Goal: Task Accomplishment & Management: Complete application form

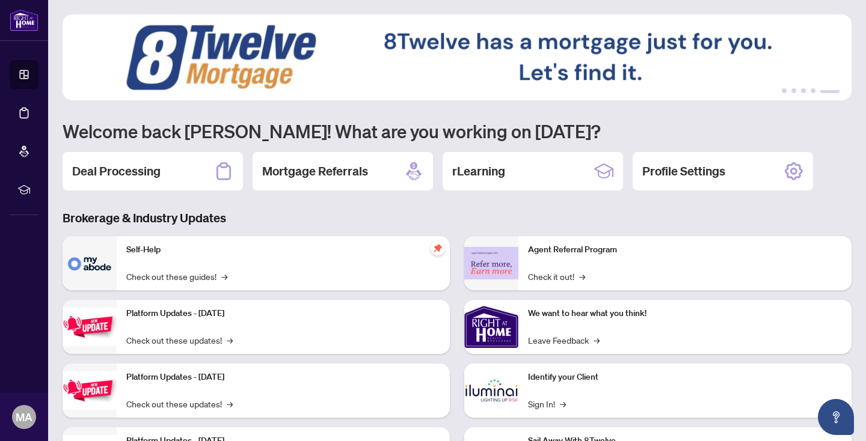
scroll to position [73, 0]
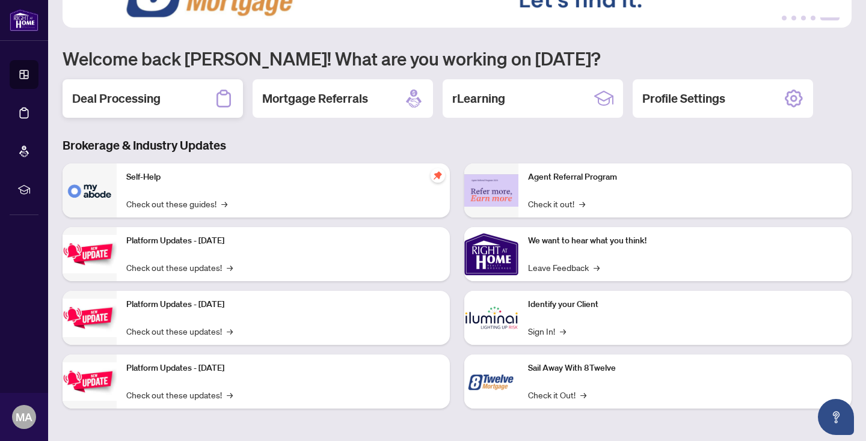
click at [135, 94] on h2 "Deal Processing" at bounding box center [116, 98] width 88 height 17
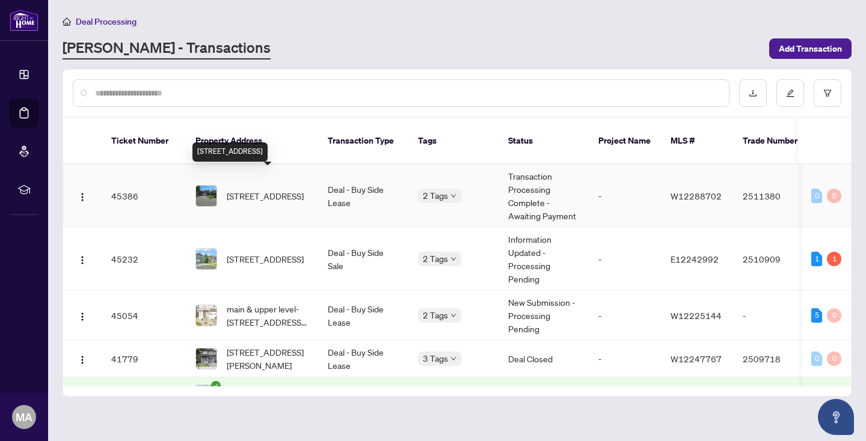
click at [303, 189] on span "[STREET_ADDRESS]" at bounding box center [265, 195] width 77 height 13
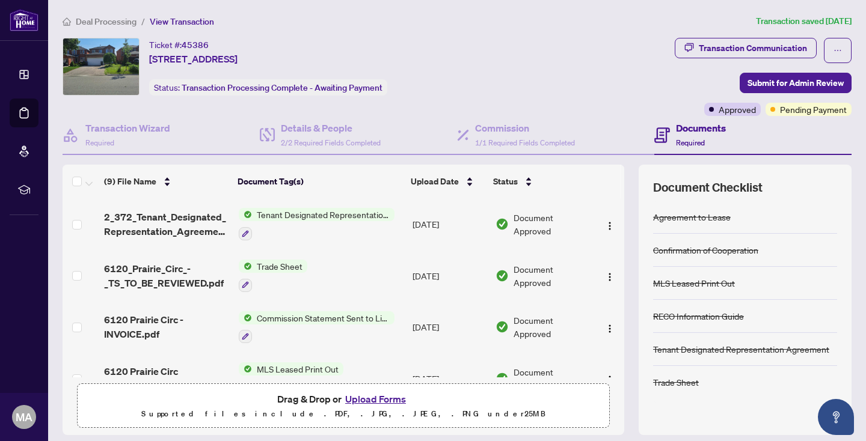
click at [111, 25] on span "Deal Processing" at bounding box center [106, 21] width 61 height 11
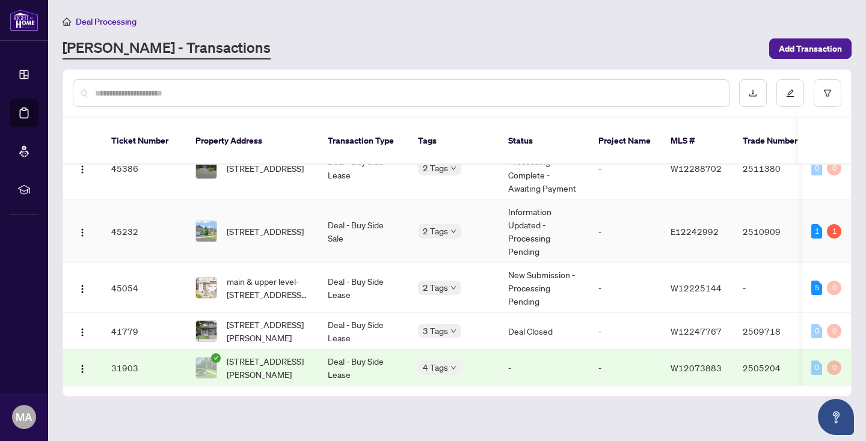
scroll to position [31, 0]
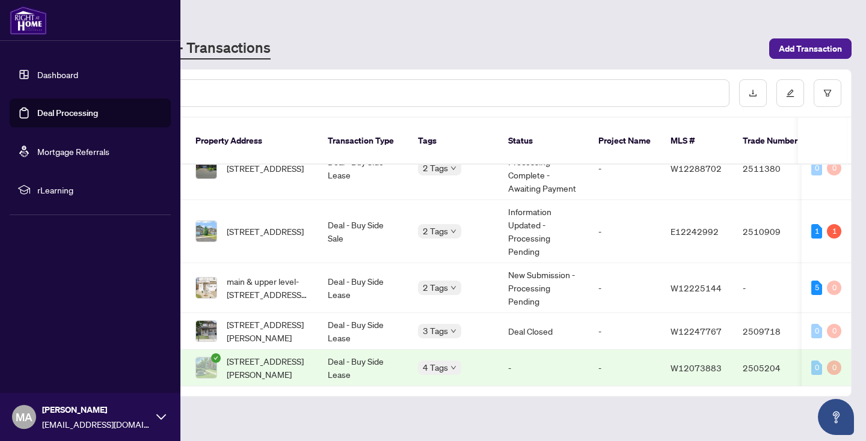
click at [37, 71] on link "Dashboard" at bounding box center [57, 74] width 41 height 11
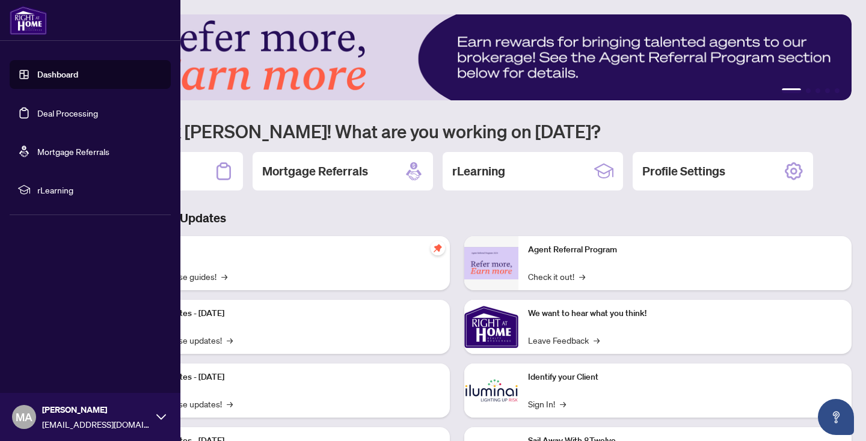
click at [68, 69] on link "Dashboard" at bounding box center [57, 74] width 41 height 11
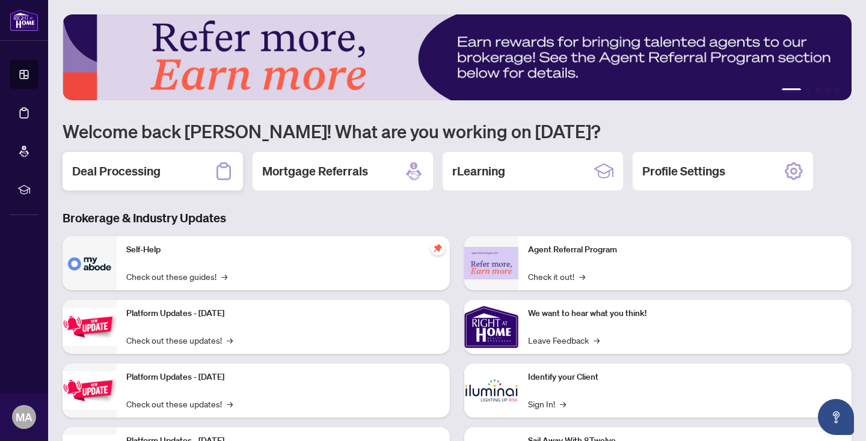
click at [170, 180] on div "Deal Processing" at bounding box center [153, 171] width 180 height 38
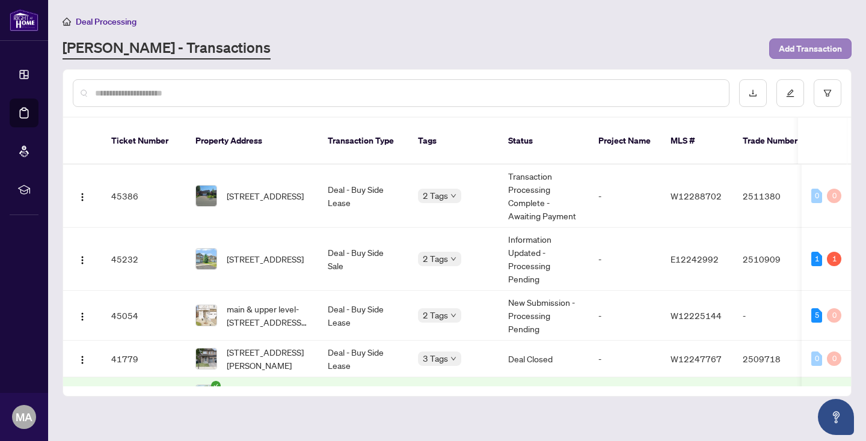
click at [820, 43] on span "Add Transaction" at bounding box center [810, 48] width 63 height 19
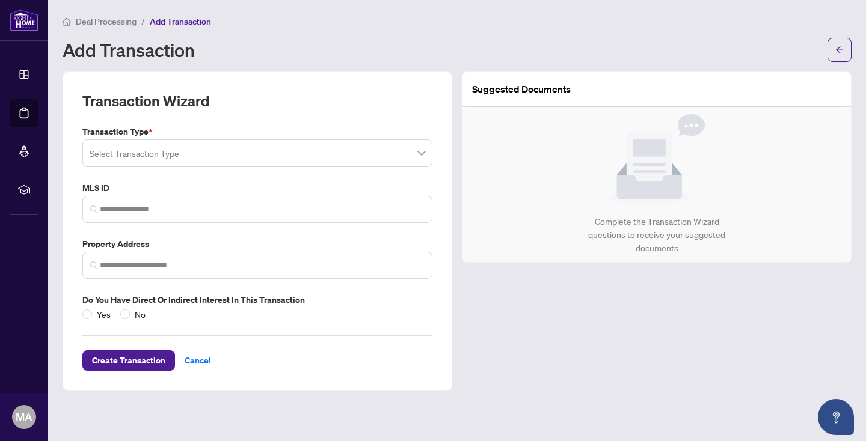
click at [216, 156] on input "search" at bounding box center [252, 155] width 325 height 26
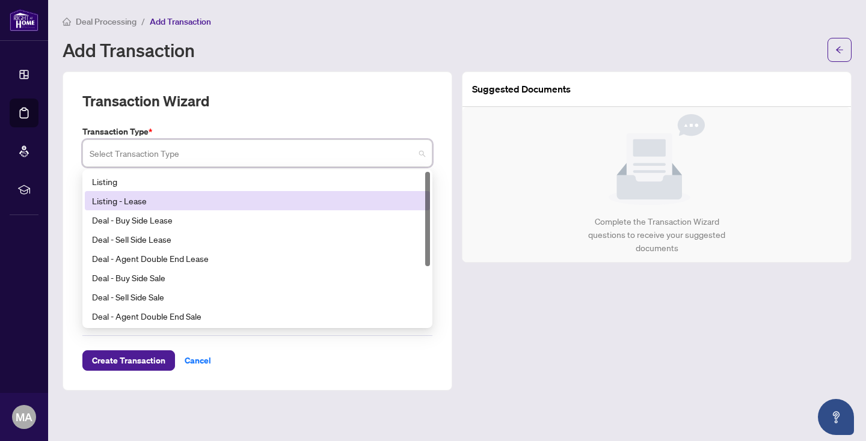
click at [207, 201] on div "Listing - Lease" at bounding box center [257, 200] width 331 height 13
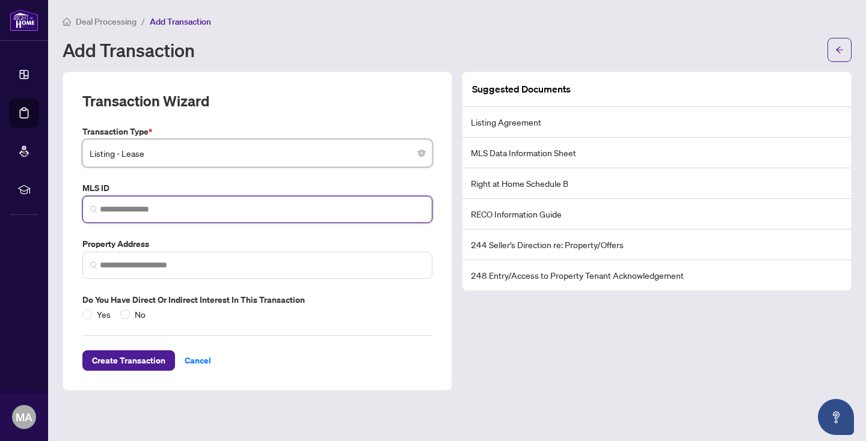
click at [202, 206] on input "search" at bounding box center [262, 209] width 325 height 13
paste input "*********"
type input "*********"
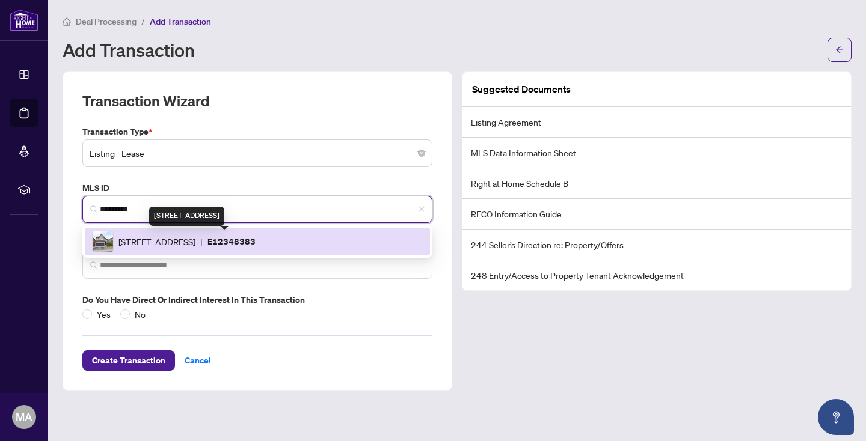
click at [195, 235] on span "[STREET_ADDRESS]" at bounding box center [156, 241] width 77 height 13
type input "**********"
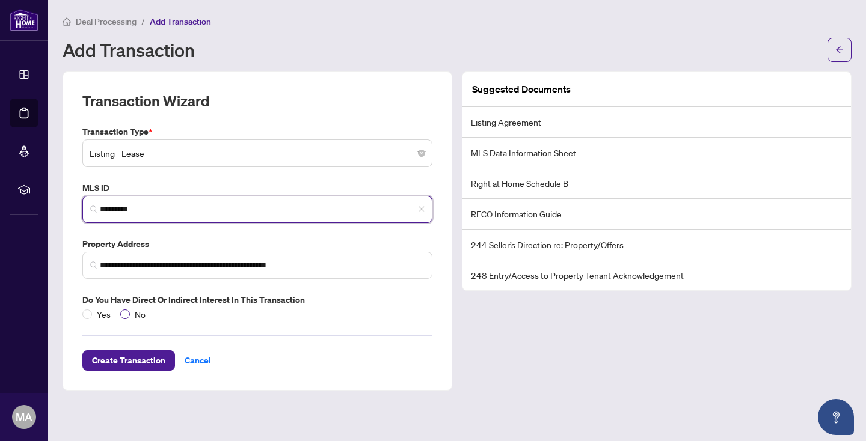
type input "*********"
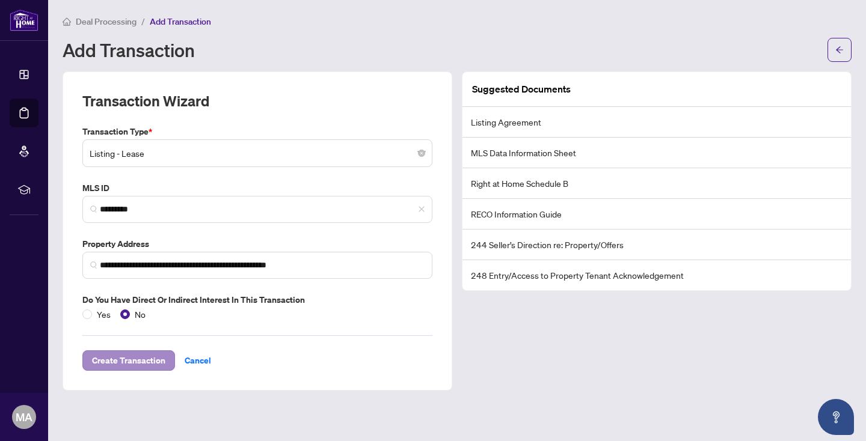
click at [160, 360] on span "Create Transaction" at bounding box center [128, 360] width 73 height 19
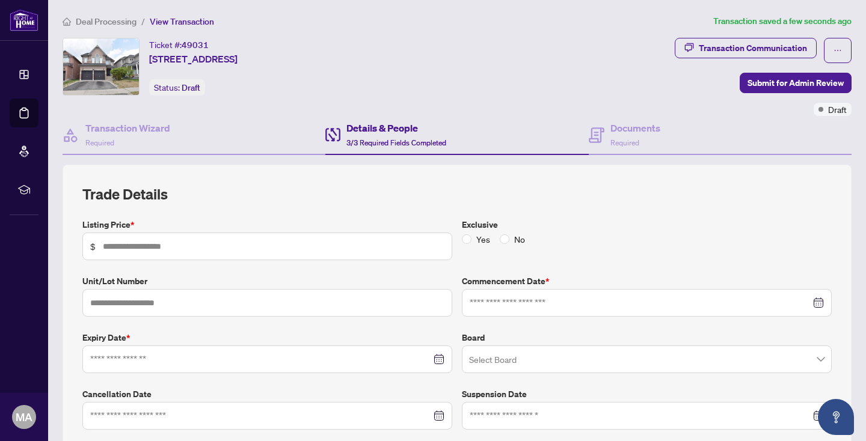
type input "*****"
type input "**********"
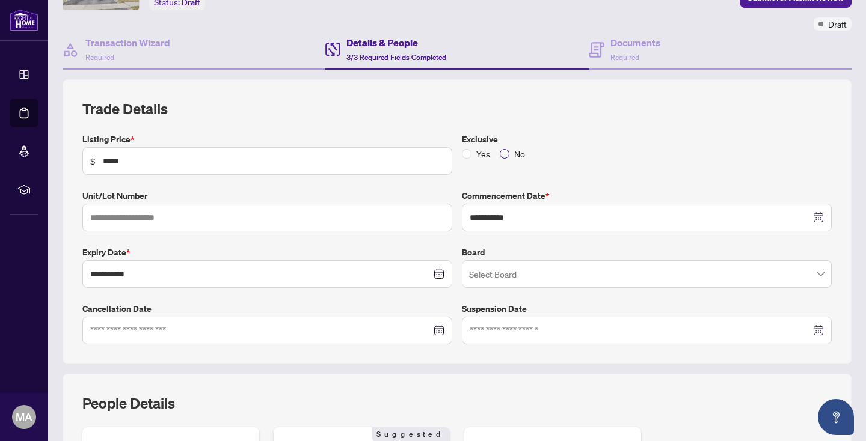
scroll to position [88, 0]
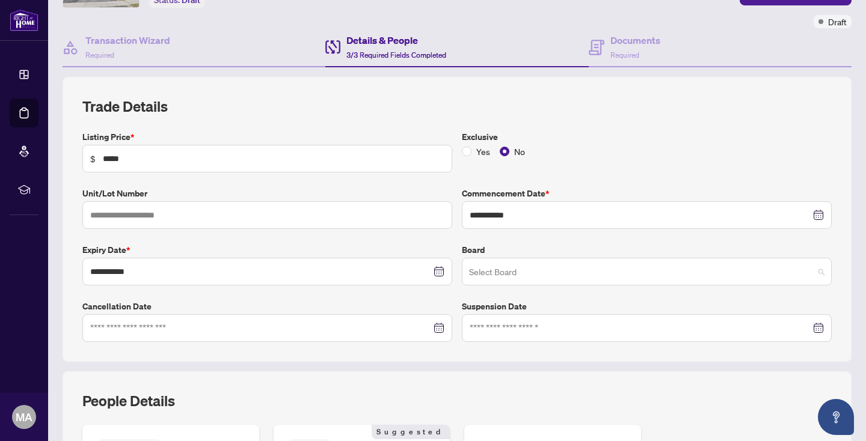
click at [495, 270] on input "search" at bounding box center [641, 273] width 345 height 26
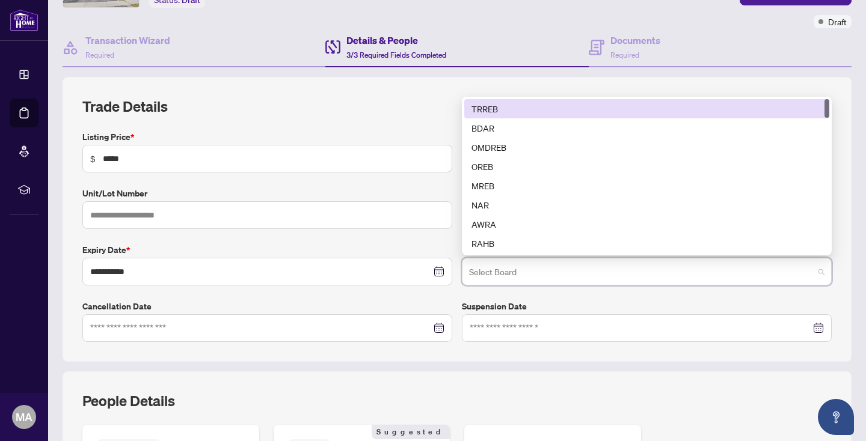
click at [505, 107] on div "TRREB" at bounding box center [646, 108] width 351 height 13
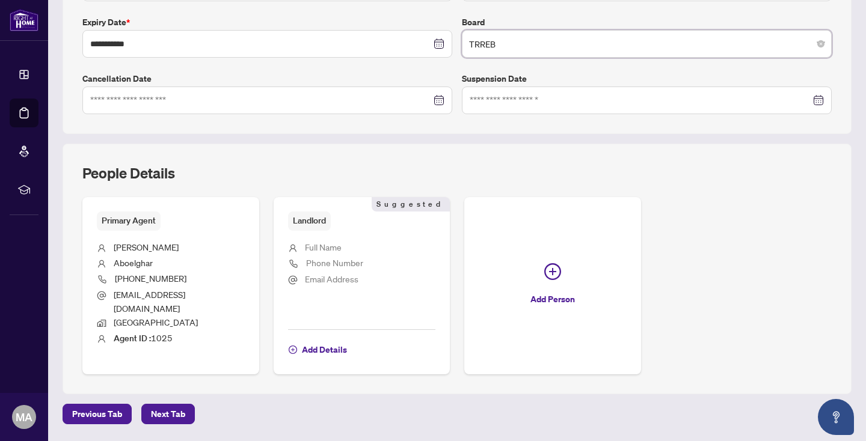
scroll to position [317, 0]
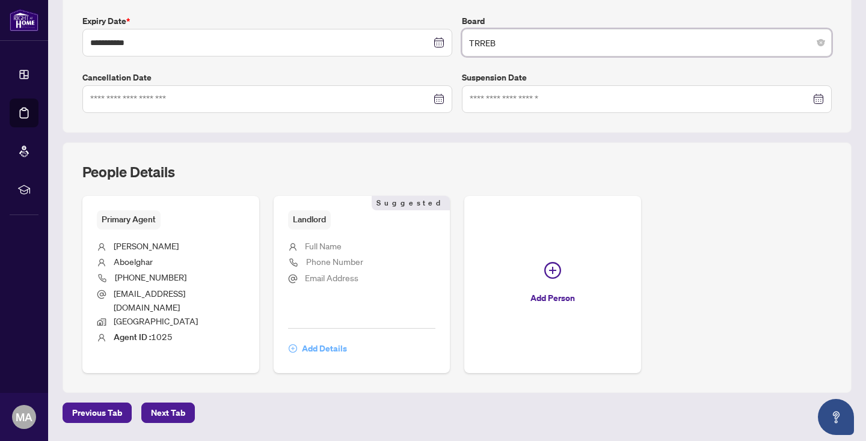
click at [321, 339] on span "Add Details" at bounding box center [324, 348] width 45 height 19
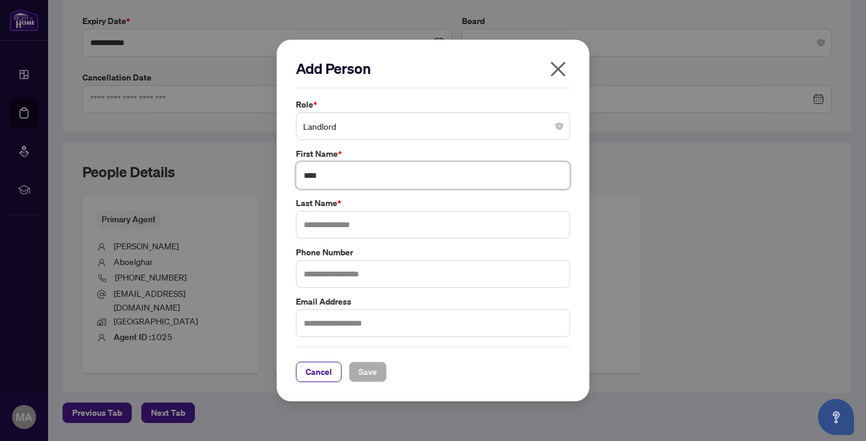
type input "****"
type input "*******"
click at [331, 362] on button "Cancel" at bounding box center [319, 372] width 46 height 20
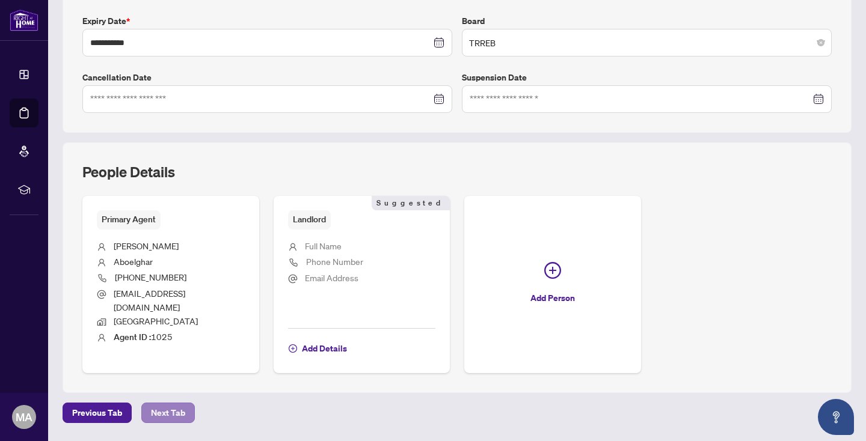
click at [161, 404] on span "Next Tab" at bounding box center [168, 413] width 34 height 19
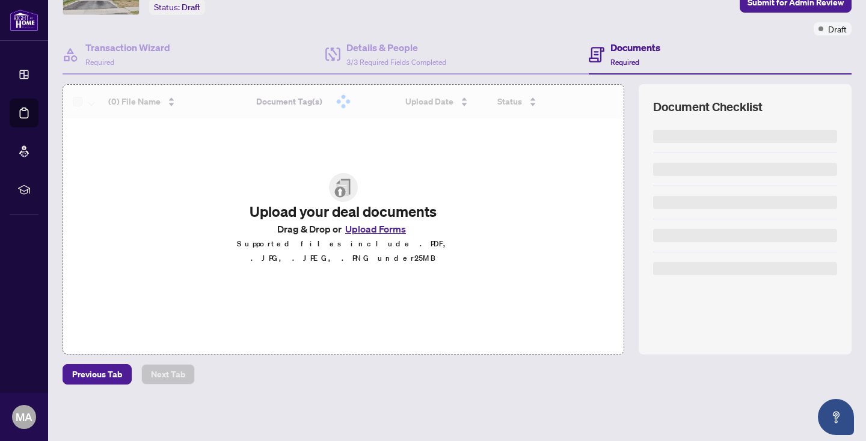
scroll to position [80, 0]
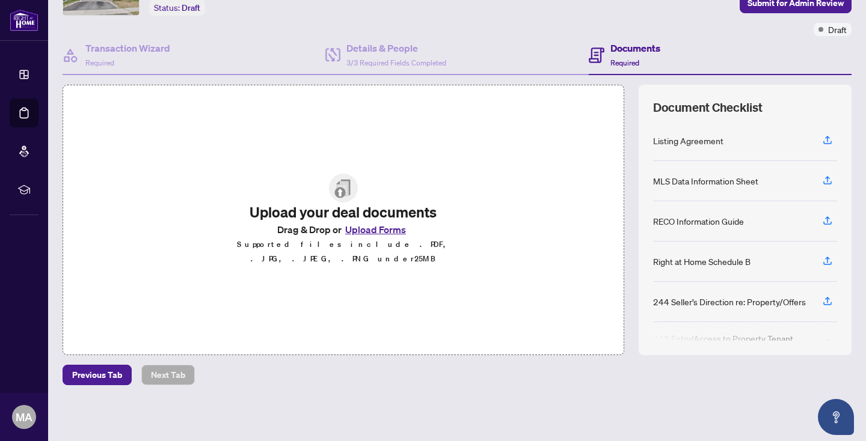
click at [376, 238] on button "Upload Forms" at bounding box center [376, 230] width 68 height 16
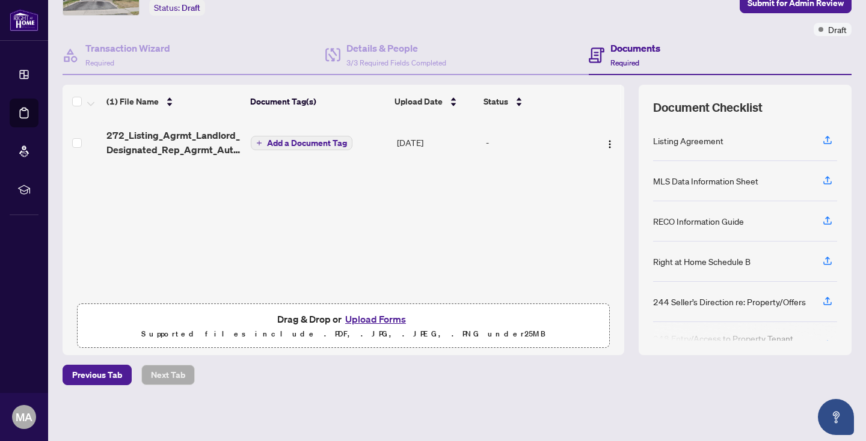
click at [316, 144] on span "Add a Document Tag" at bounding box center [307, 143] width 80 height 8
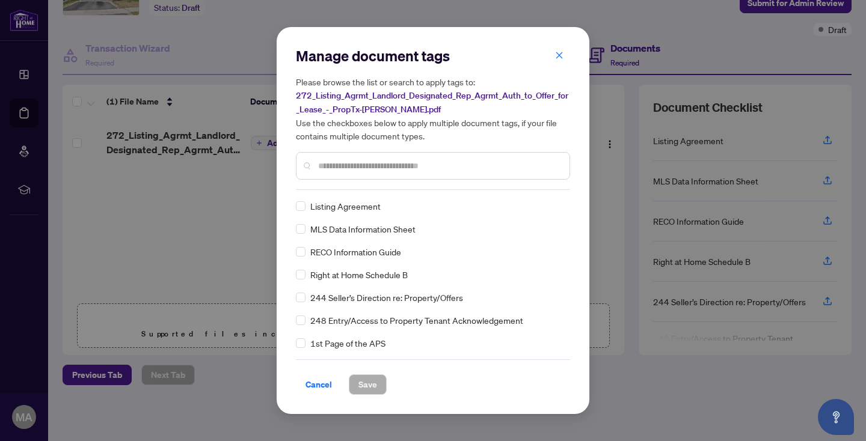
click at [338, 166] on input "text" at bounding box center [439, 165] width 242 height 13
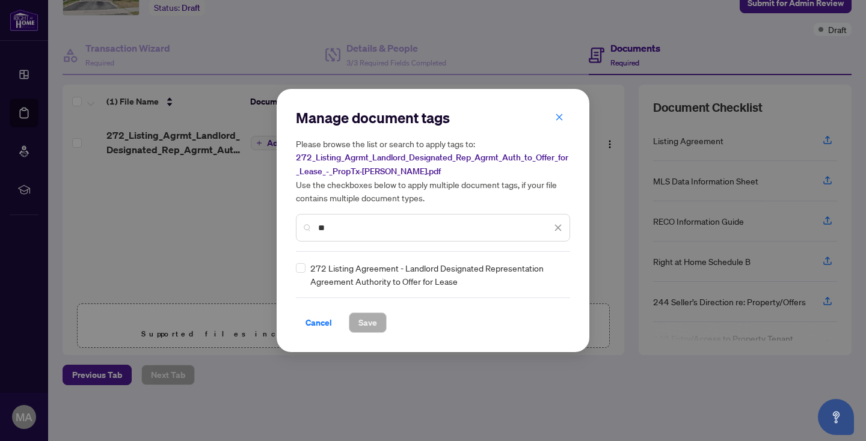
type input "*"
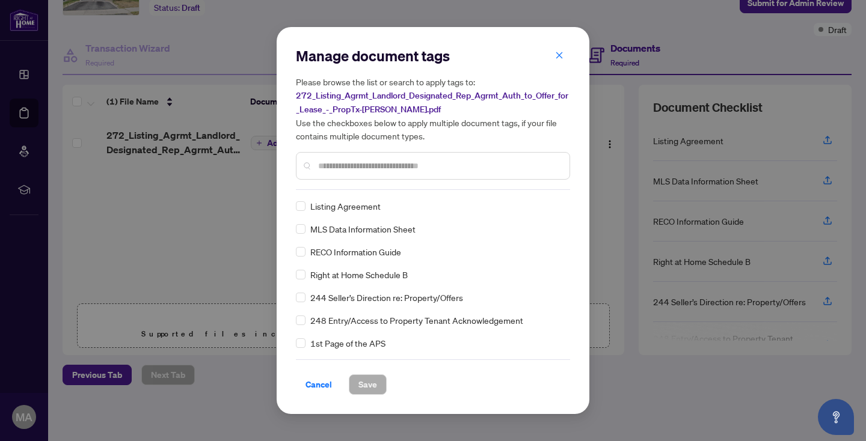
click at [307, 208] on div "Listing Agreement" at bounding box center [429, 206] width 267 height 13
click at [303, 206] on span at bounding box center [301, 206] width 10 height 10
click at [300, 255] on span at bounding box center [301, 252] width 10 height 10
click at [304, 295] on span at bounding box center [301, 298] width 10 height 10
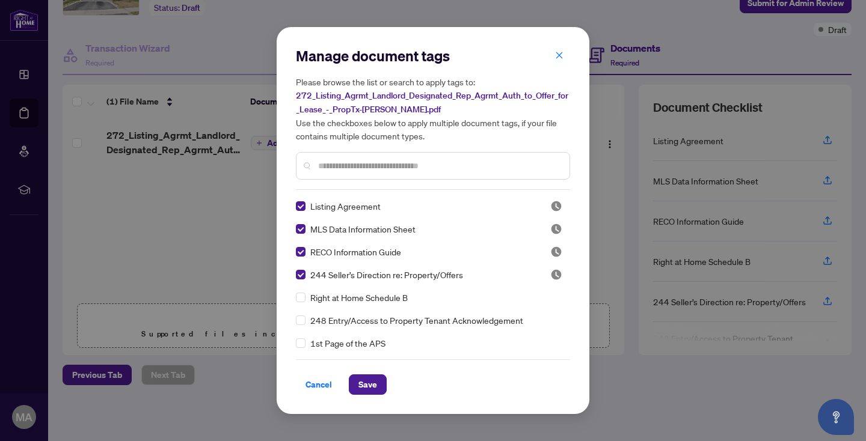
click at [361, 167] on input "text" at bounding box center [439, 165] width 242 height 13
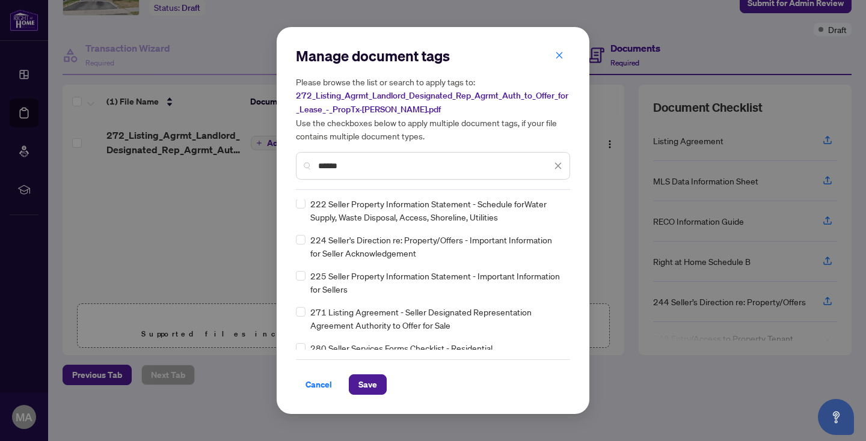
scroll to position [449, 0]
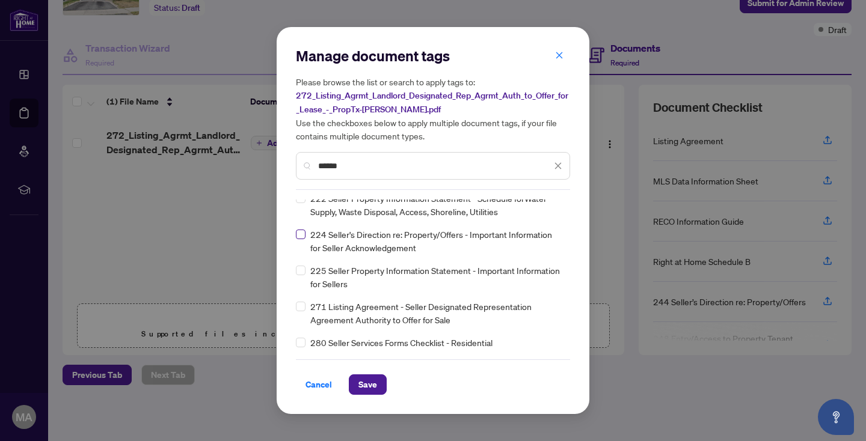
type input "******"
click at [302, 238] on span at bounding box center [301, 235] width 10 height 10
click at [382, 390] on button "Save" at bounding box center [368, 385] width 38 height 20
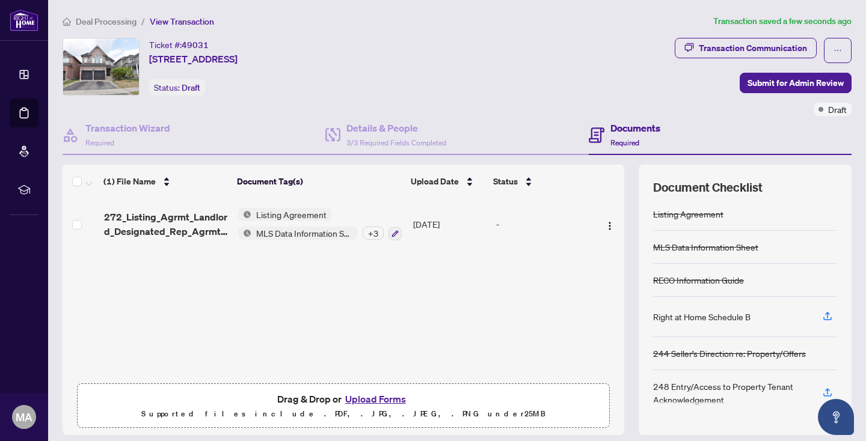
scroll to position [0, 0]
click at [776, 84] on span "Submit for Admin Review" at bounding box center [795, 82] width 96 height 19
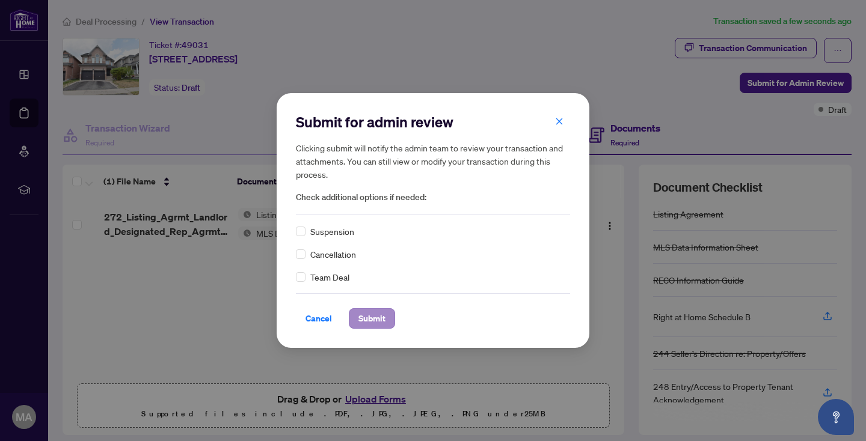
click at [376, 320] on span "Submit" at bounding box center [371, 318] width 27 height 19
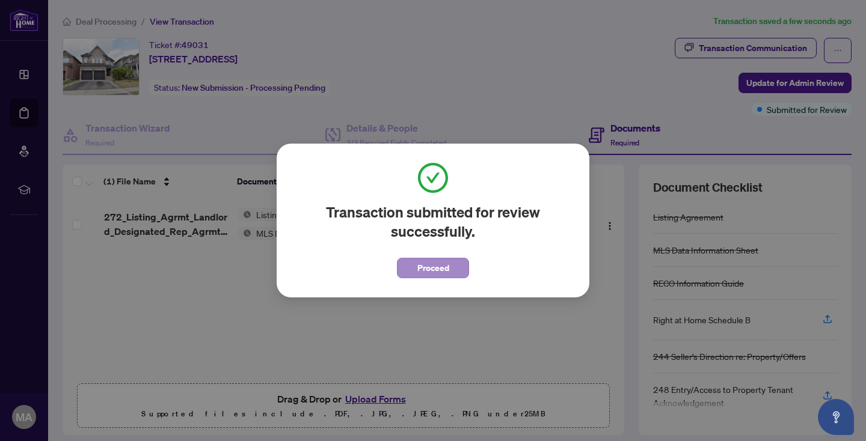
click at [427, 264] on span "Proceed" at bounding box center [433, 268] width 32 height 19
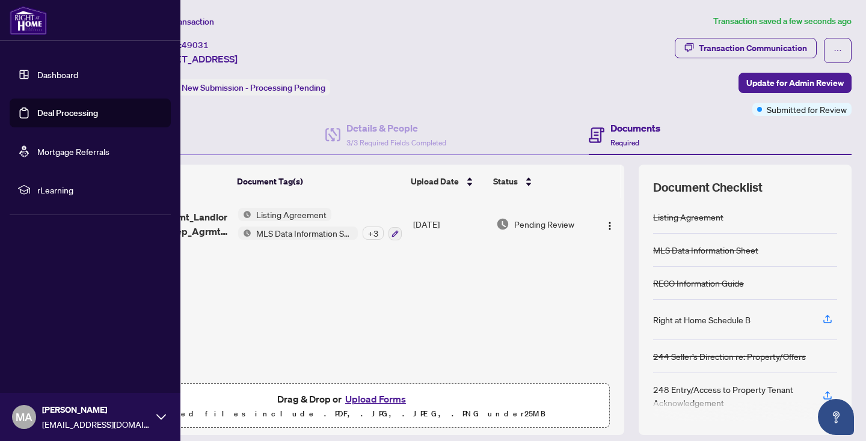
click at [46, 111] on link "Deal Processing" at bounding box center [67, 113] width 61 height 11
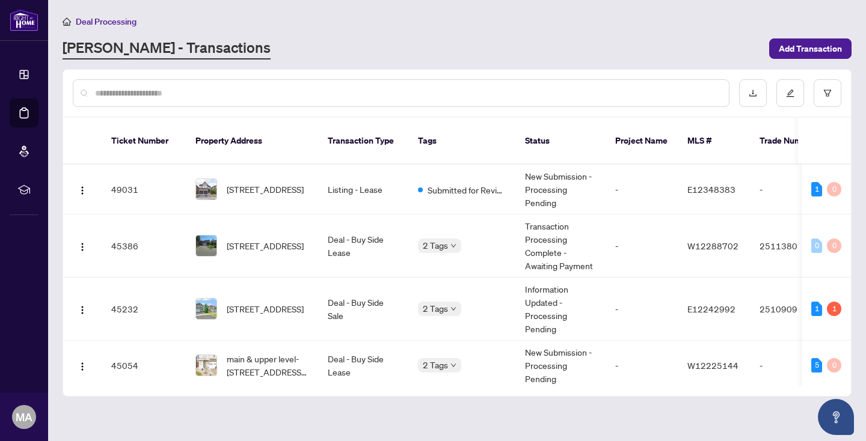
click at [817, 36] on div "Deal Processing [PERSON_NAME] - Transactions Add Transaction" at bounding box center [457, 36] width 789 height 45
click at [817, 46] on span "Add Transaction" at bounding box center [810, 48] width 63 height 19
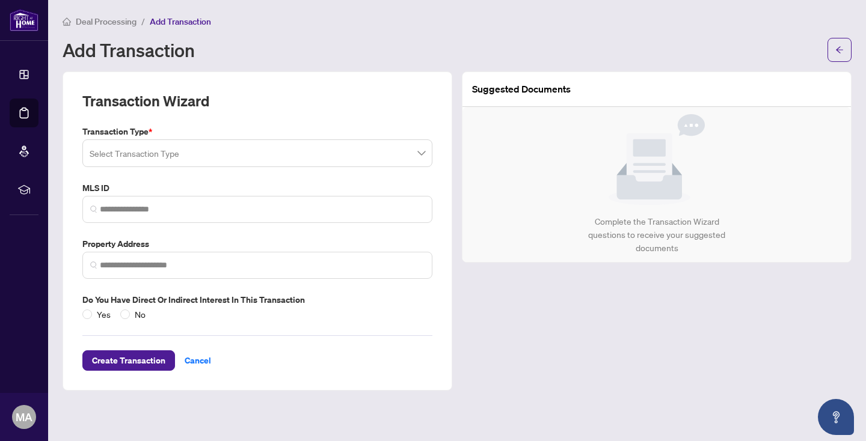
click at [167, 149] on input "search" at bounding box center [252, 155] width 325 height 26
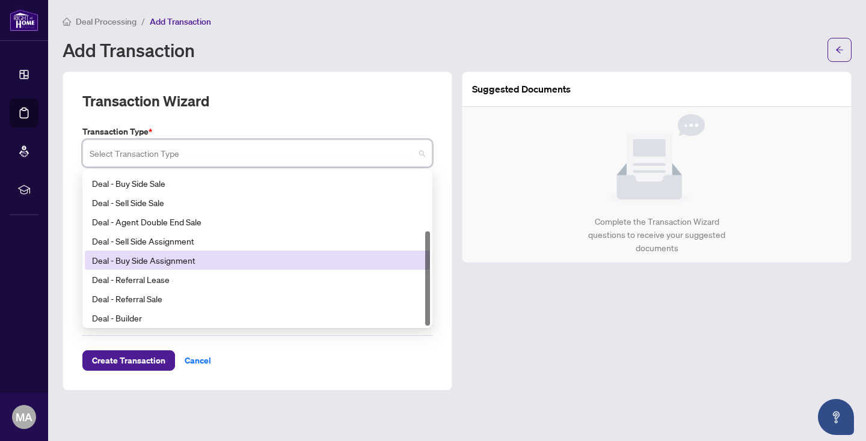
scroll to position [96, 0]
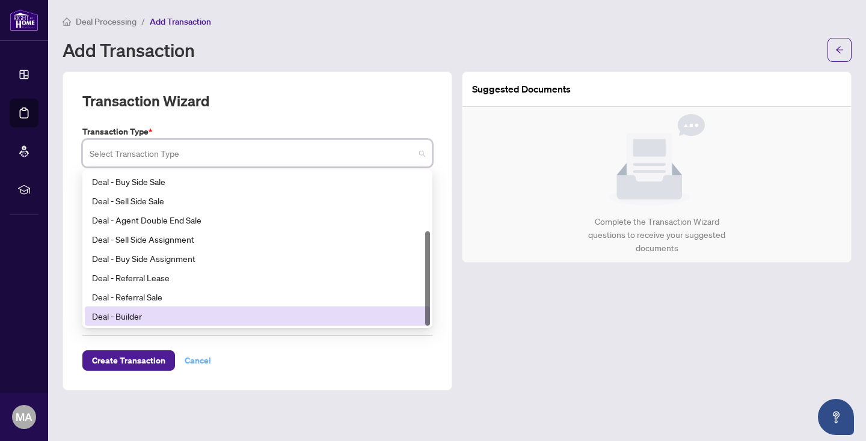
click at [191, 361] on button "Cancel" at bounding box center [198, 361] width 46 height 20
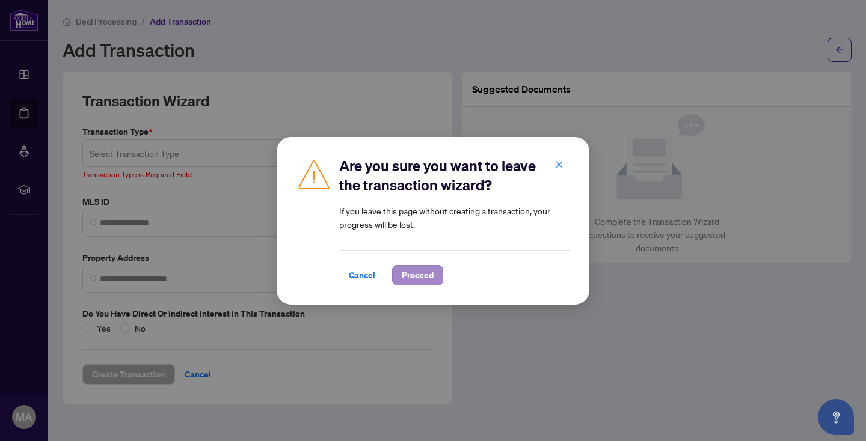
click at [417, 274] on span "Proceed" at bounding box center [418, 275] width 32 height 19
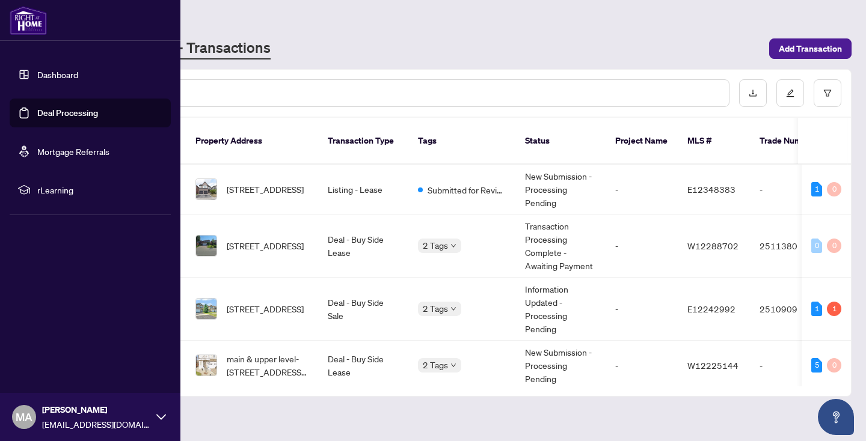
click at [37, 73] on link "Dashboard" at bounding box center [57, 74] width 41 height 11
